Goal: Check status: Check status

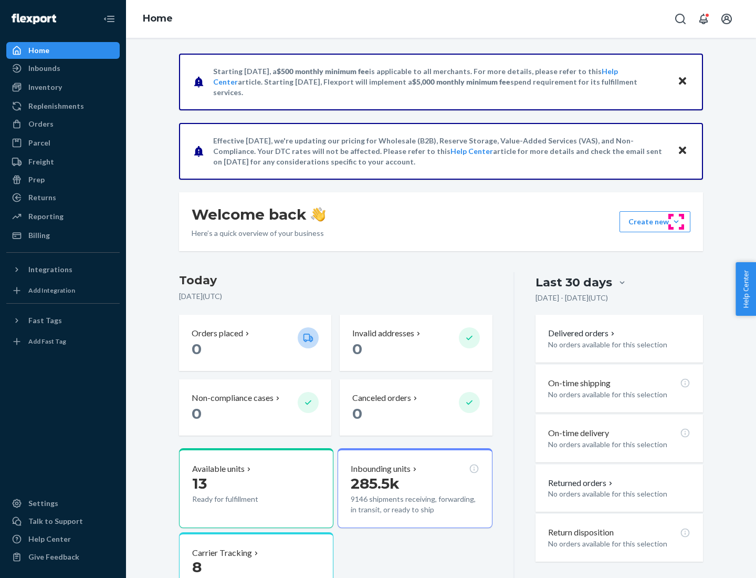
click at [677, 222] on button "Create new Create new inbound Create new order Create new product" at bounding box center [655, 221] width 71 height 21
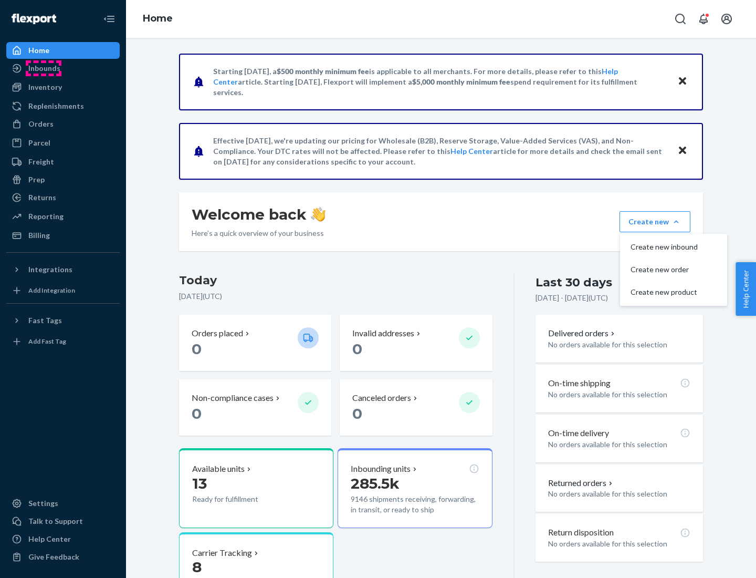
click at [44, 68] on div "Inbounds" at bounding box center [44, 68] width 32 height 11
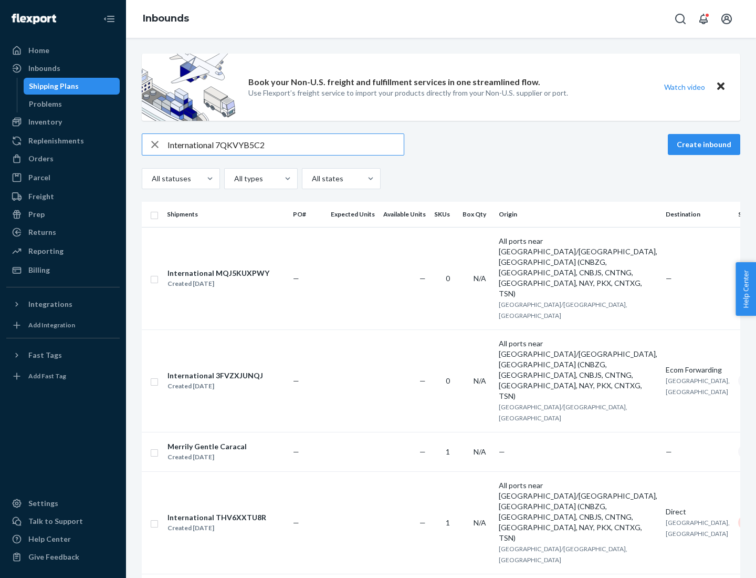
type input "International 7QKVYB5C29"
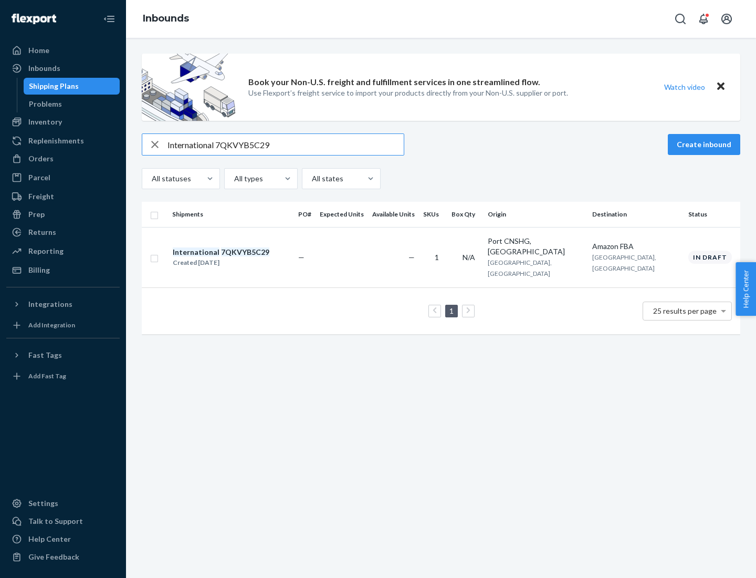
click at [239, 257] on div "Created [DATE]" at bounding box center [221, 262] width 97 height 11
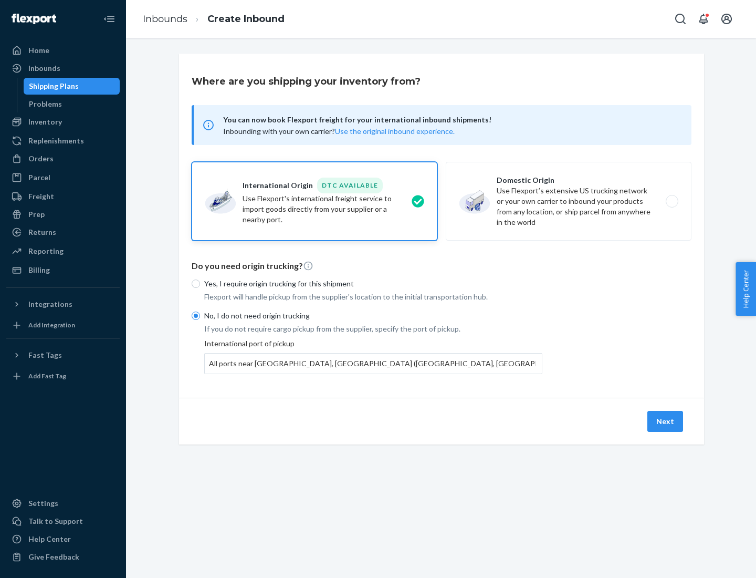
click at [666, 421] on button "Next" at bounding box center [666, 421] width 36 height 21
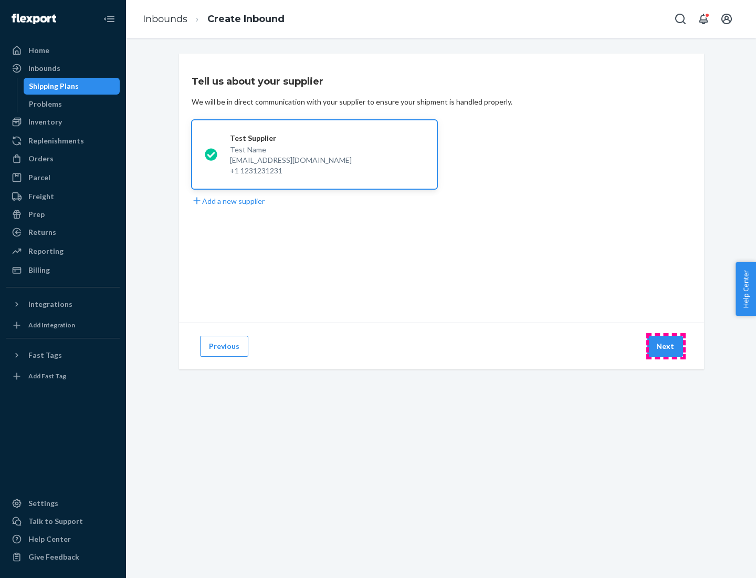
click at [666, 346] on button "Next" at bounding box center [666, 346] width 36 height 21
